Goal: Navigation & Orientation: Find specific page/section

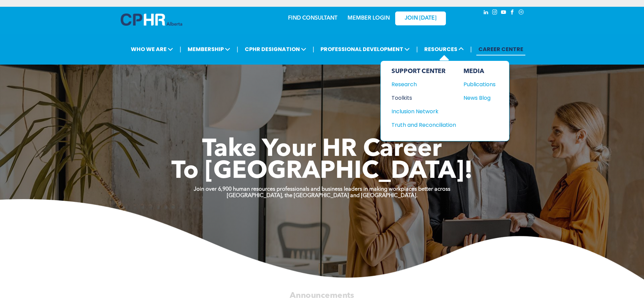
click at [397, 98] on div "Toolkits" at bounding box center [420, 98] width 58 height 8
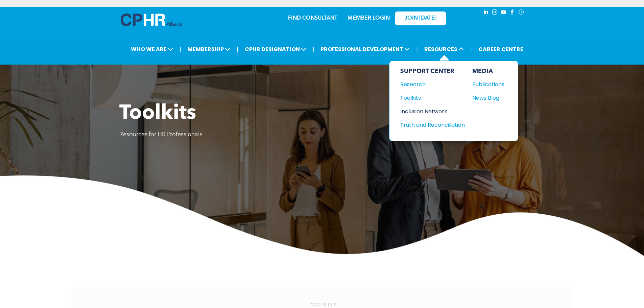
click at [447, 112] on div "Inclusion Network" at bounding box center [429, 111] width 58 height 8
